Goal: Task Accomplishment & Management: Manage account settings

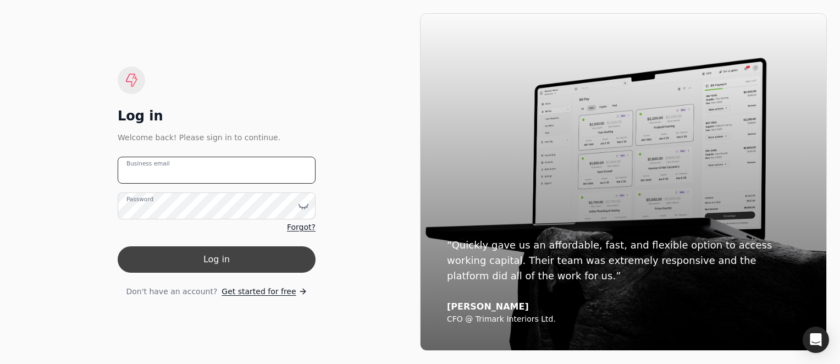
type email "[EMAIL_ADDRESS][DOMAIN_NAME]"
click at [190, 260] on button "Log in" at bounding box center [217, 259] width 198 height 26
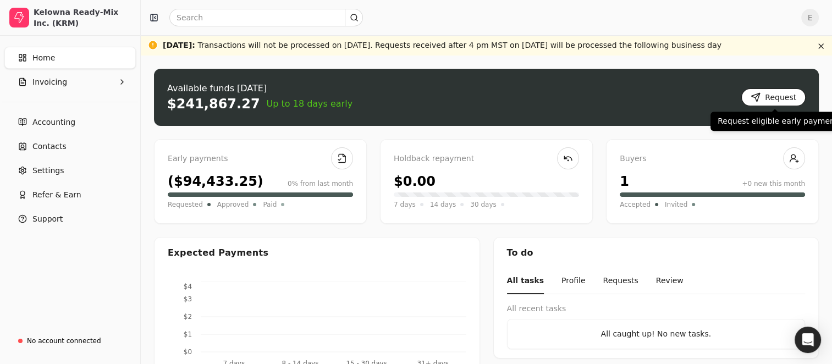
click at [768, 95] on button "Request" at bounding box center [773, 98] width 64 height 18
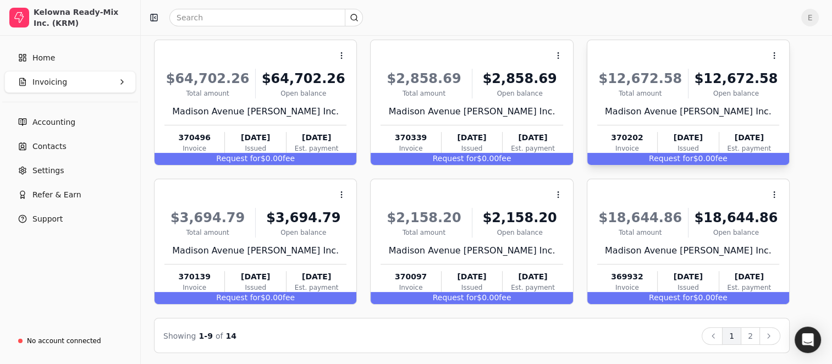
scroll to position [231, 0]
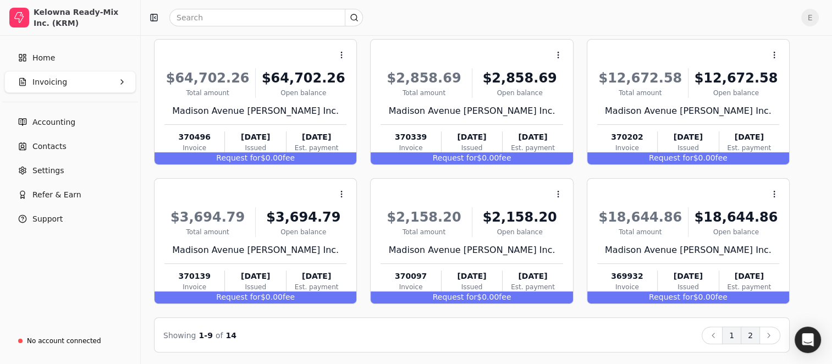
click at [751, 337] on button "2" at bounding box center [750, 336] width 19 height 18
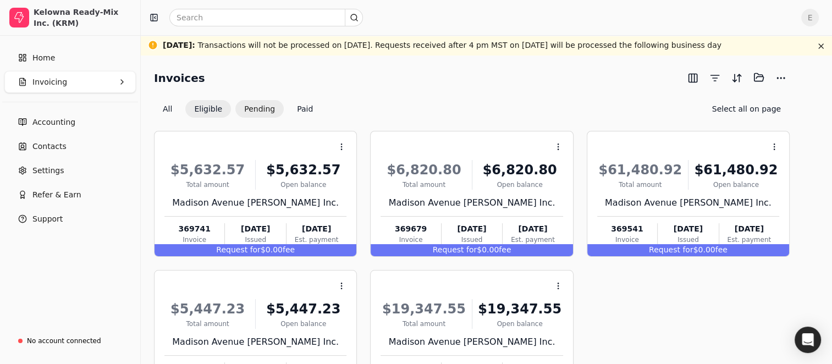
click at [265, 111] on button "Pending" at bounding box center [259, 109] width 48 height 18
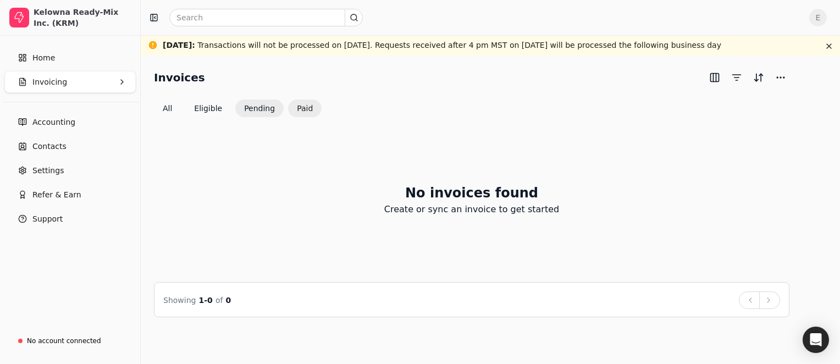
click at [304, 108] on button "Paid" at bounding box center [305, 109] width 34 height 18
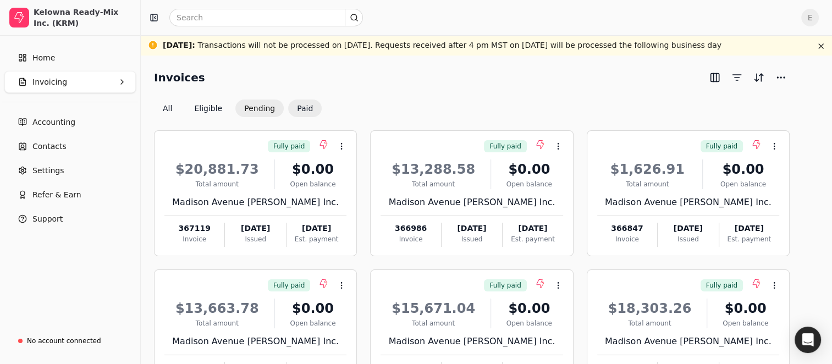
click at [261, 112] on button "Pending" at bounding box center [259, 109] width 48 height 18
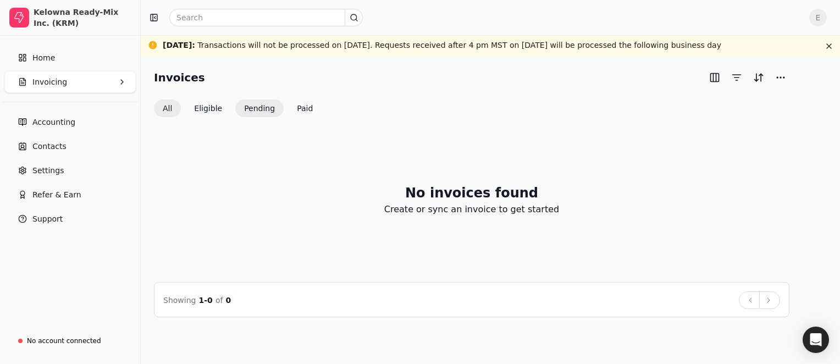
click at [169, 113] on button "All" at bounding box center [167, 109] width 27 height 18
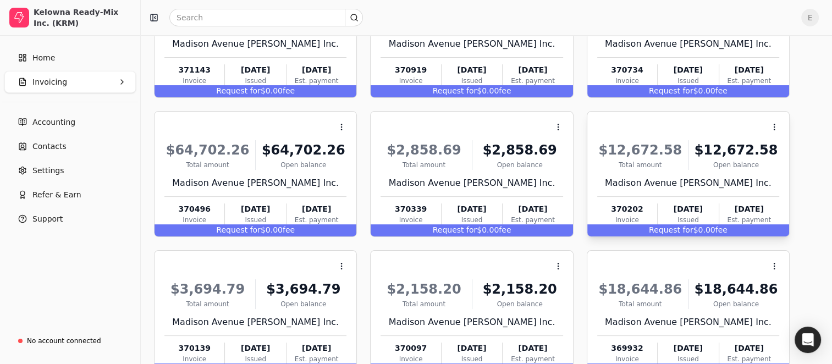
scroll to position [220, 0]
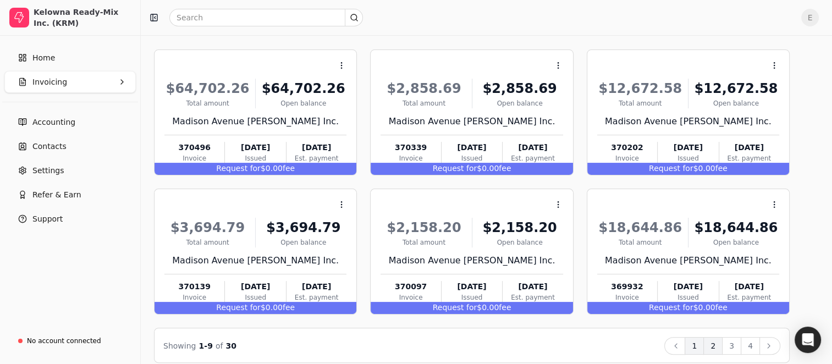
click at [719, 343] on button "2" at bounding box center [712, 346] width 19 height 18
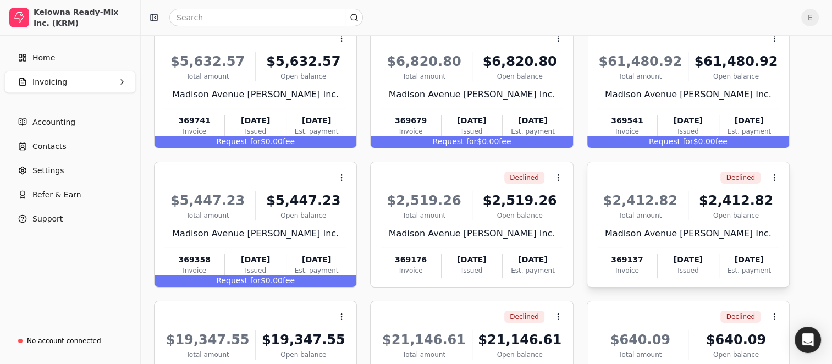
scroll to position [110, 0]
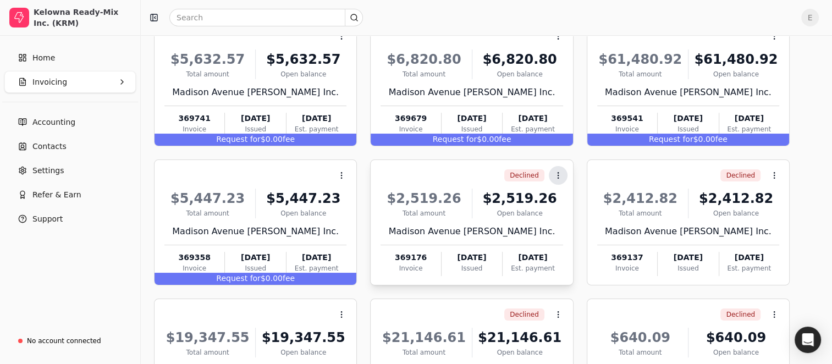
click at [565, 172] on button "Context Menu Button" at bounding box center [558, 175] width 19 height 19
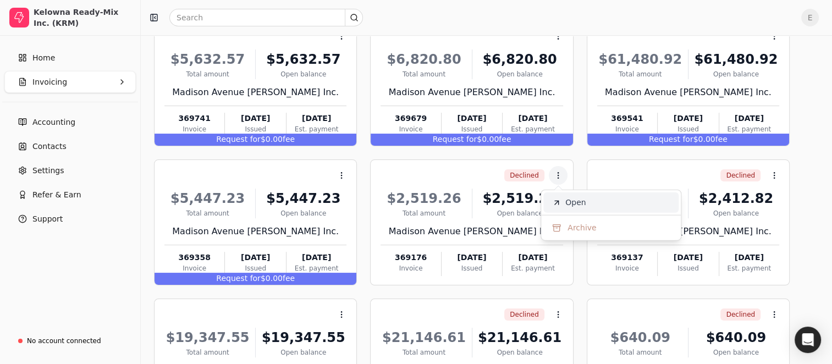
click at [574, 203] on span "Open" at bounding box center [575, 203] width 20 height 12
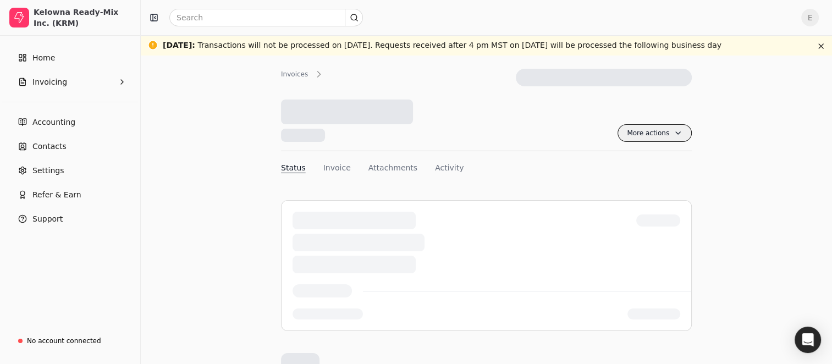
click at [681, 130] on span "More actions" at bounding box center [655, 133] width 74 height 18
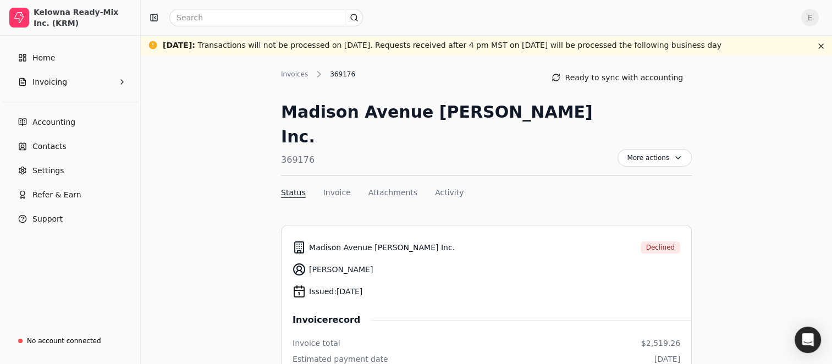
click at [435, 187] on button "Activity" at bounding box center [449, 193] width 29 height 12
click at [335, 187] on button "Invoice" at bounding box center [336, 193] width 27 height 12
click at [298, 187] on button "Status" at bounding box center [293, 193] width 25 height 12
click at [55, 89] on button "Invoicing" at bounding box center [69, 82] width 131 height 22
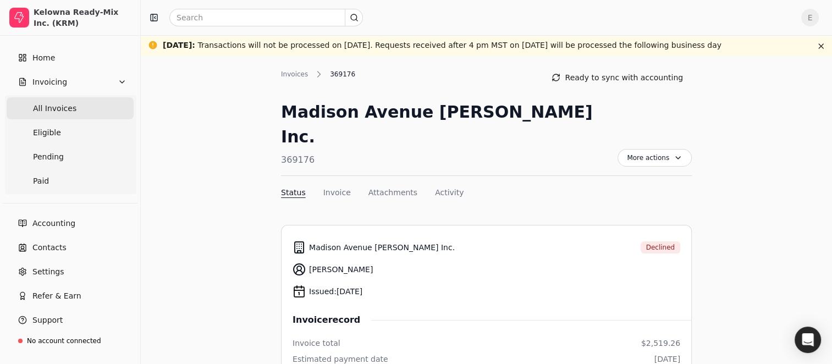
click at [62, 106] on span "All Invoices" at bounding box center [54, 109] width 43 height 12
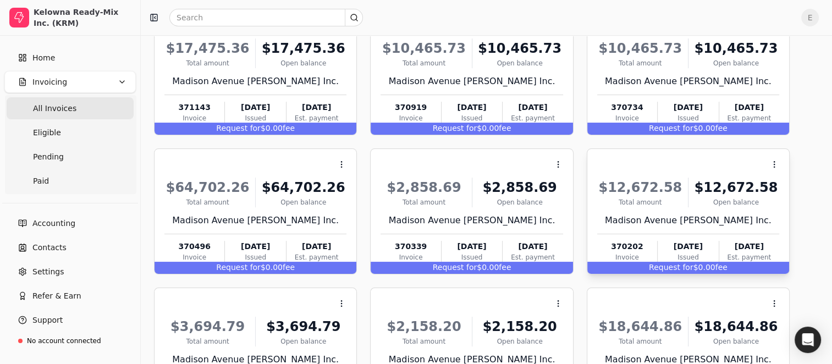
scroll to position [231, 0]
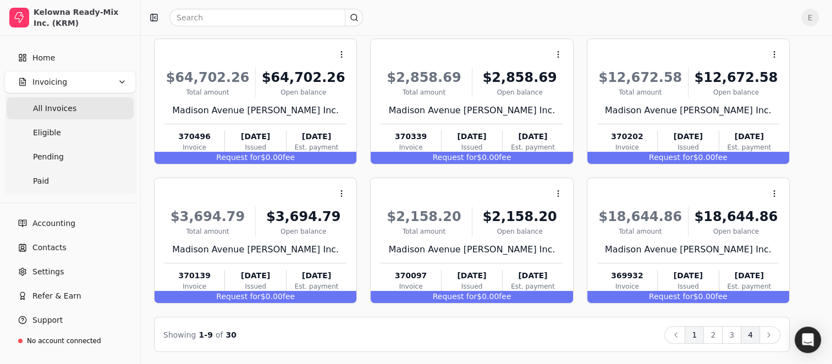
click at [751, 331] on button "4" at bounding box center [750, 335] width 19 height 18
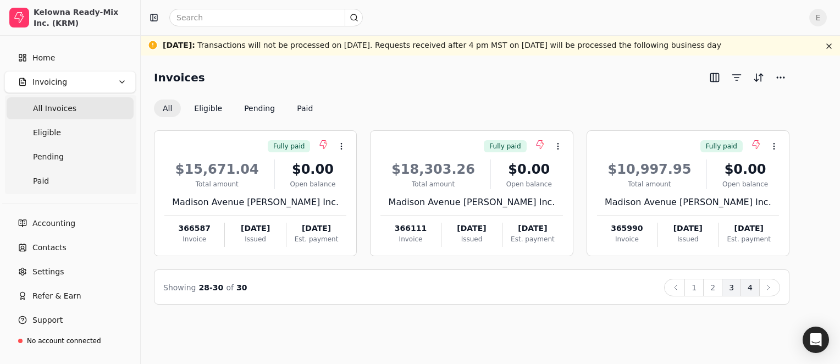
click at [733, 291] on button "3" at bounding box center [731, 288] width 19 height 18
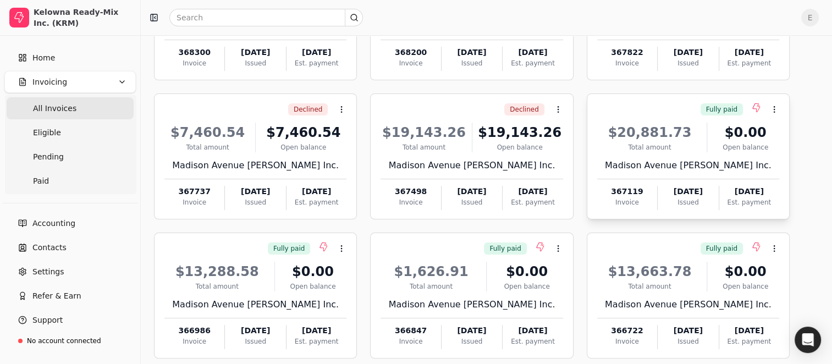
scroll to position [231, 0]
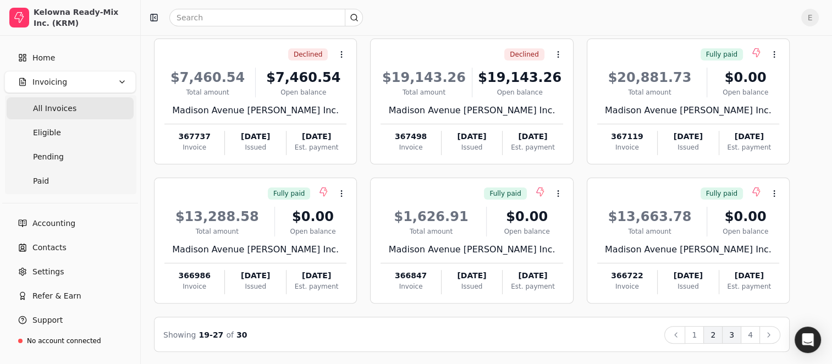
click at [717, 333] on button "2" at bounding box center [712, 335] width 19 height 18
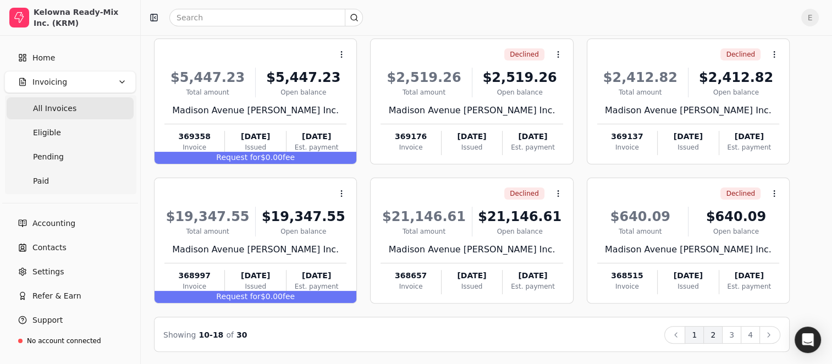
click at [695, 336] on button "1" at bounding box center [694, 335] width 19 height 18
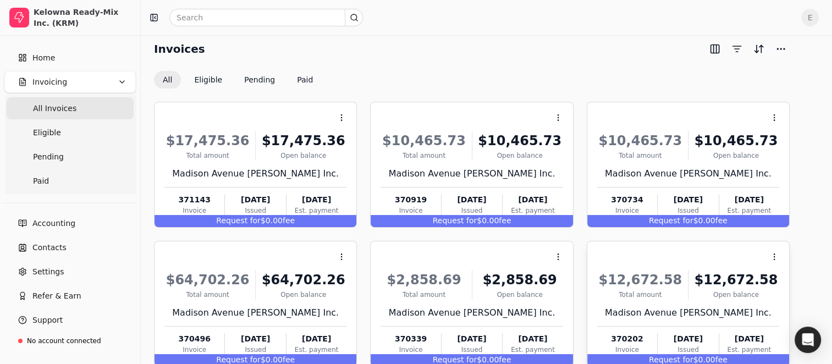
scroll to position [11, 0]
